Goal: Task Accomplishment & Management: Manage account settings

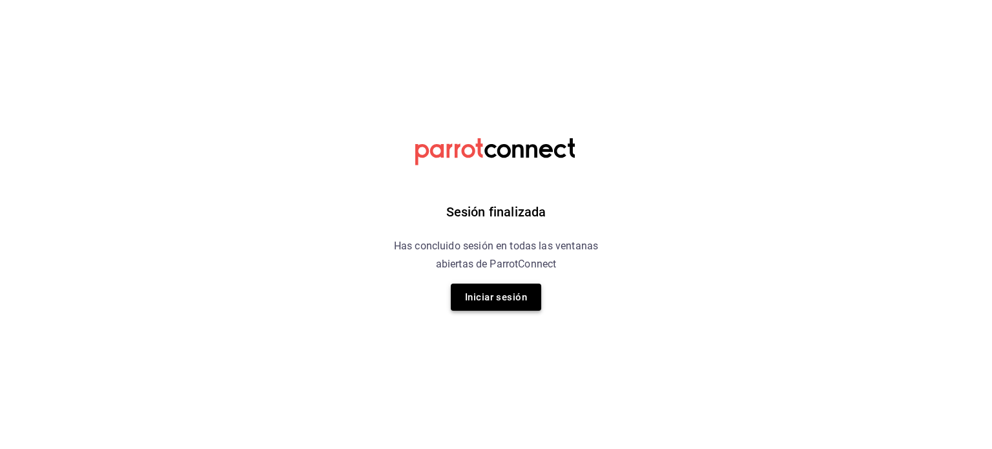
click at [481, 304] on button "Iniciar sesión" at bounding box center [496, 297] width 90 height 27
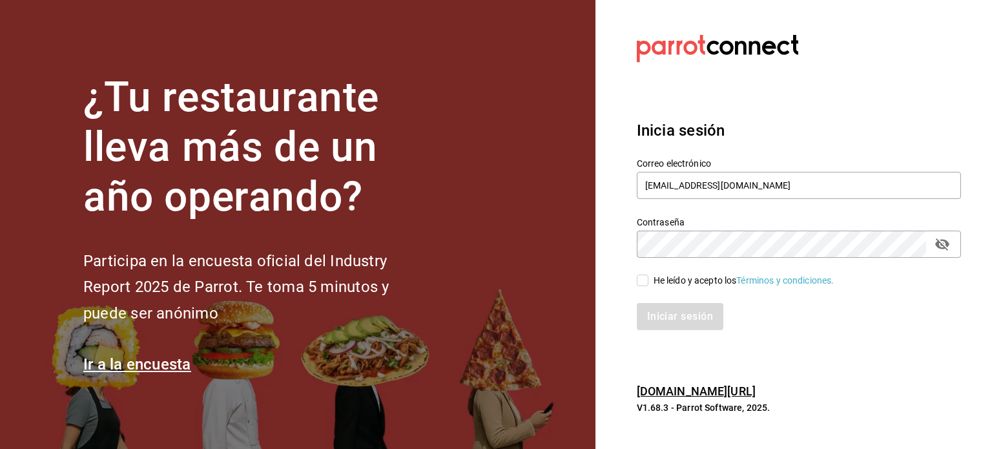
click at [645, 280] on input "He leído y acepto los Términos y condiciones." at bounding box center [643, 281] width 12 height 12
checkbox input "true"
drag, startPoint x: 678, startPoint y: 325, endPoint x: 666, endPoint y: 318, distance: 13.3
click at [678, 325] on button "Iniciar sesión" at bounding box center [681, 316] width 88 height 27
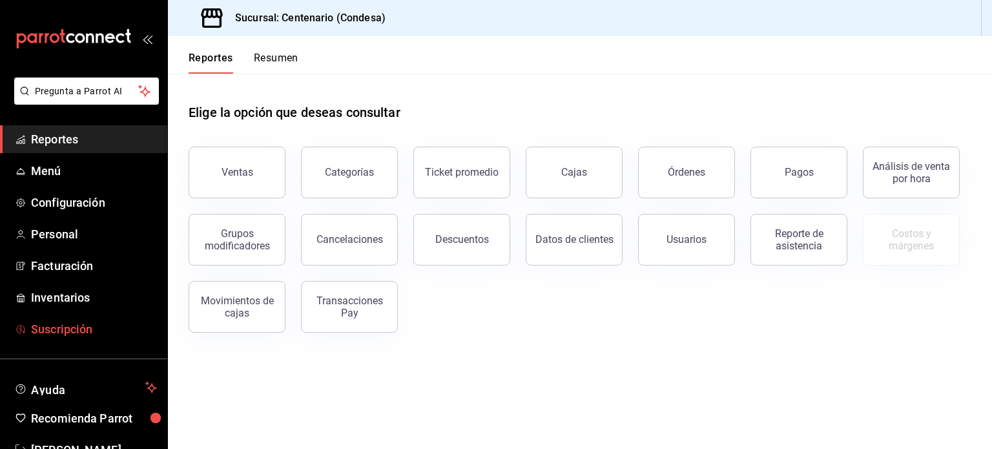
click at [70, 325] on span "Suscripción" at bounding box center [94, 328] width 126 height 17
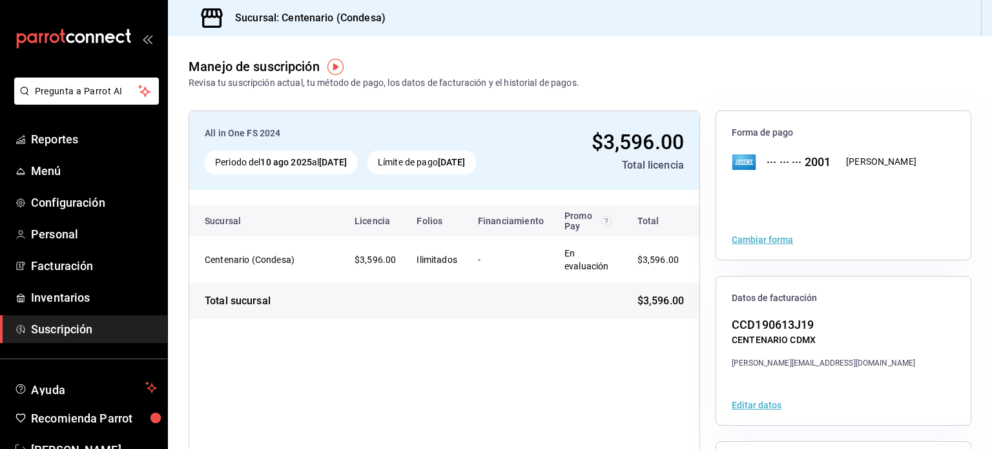
click at [745, 240] on button "Cambiar forma" at bounding box center [762, 239] width 61 height 9
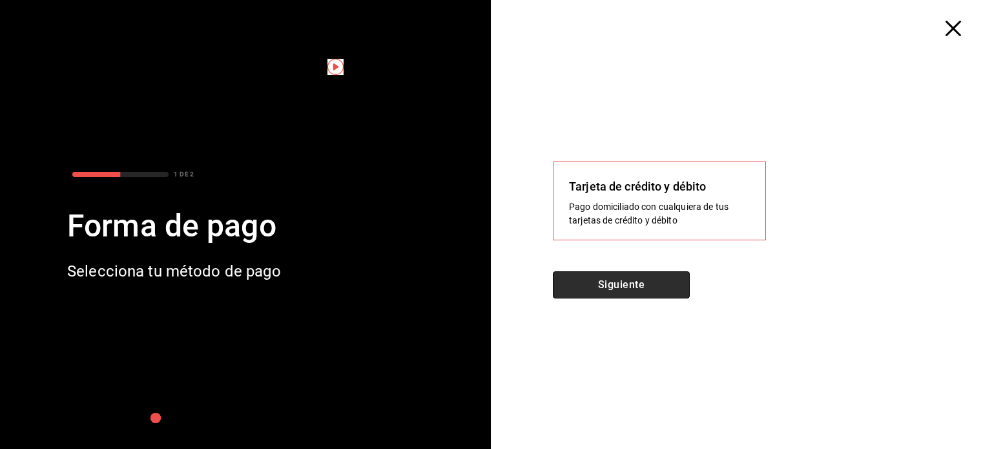
click at [631, 286] on button "Siguiente" at bounding box center [621, 284] width 137 height 27
